Goal: Task Accomplishment & Management: Manage account settings

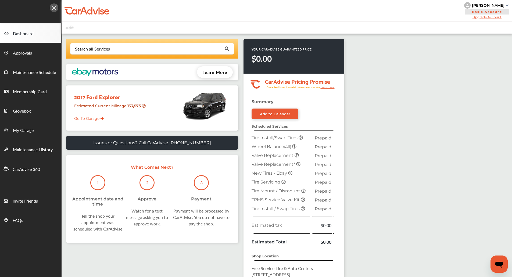
click at [494, 6] on div "[PERSON_NAME]" at bounding box center [488, 5] width 33 height 5
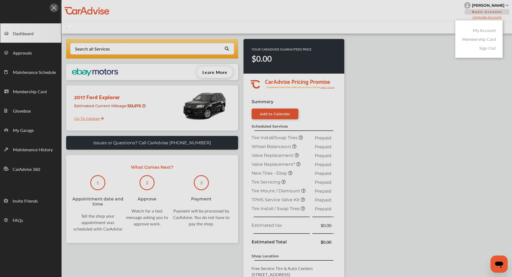
click at [481, 29] on link "My Account" at bounding box center [484, 30] width 23 height 6
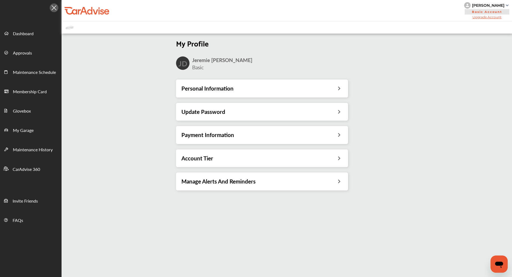
click at [300, 138] on div "Payment Information" at bounding box center [262, 135] width 161 height 7
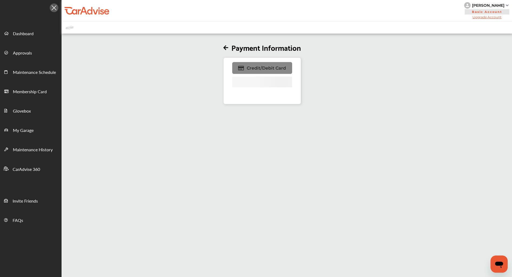
click at [280, 66] on span "Credit/Debit Card" at bounding box center [266, 68] width 39 height 5
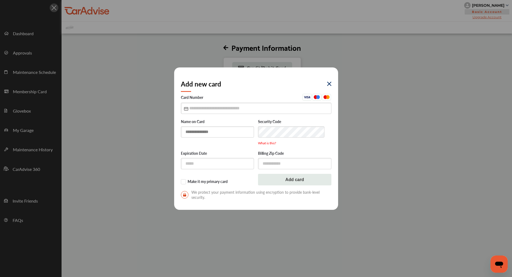
click at [216, 130] on input "text" at bounding box center [217, 131] width 73 height 11
click at [115, 77] on div "Add new card Card Number Name on Card Security Code What is this? Expiration Da…" at bounding box center [256, 138] width 512 height 277
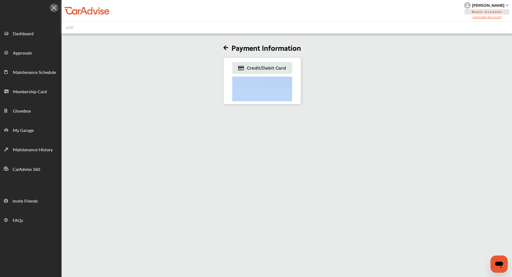
click at [115, 77] on div "Payment Information Credit/Debit Card" at bounding box center [262, 70] width 410 height 70
click at [372, 69] on div "Payment Information Credit/Debit Card" at bounding box center [262, 70] width 410 height 70
